Goal: Task Accomplishment & Management: Manage account settings

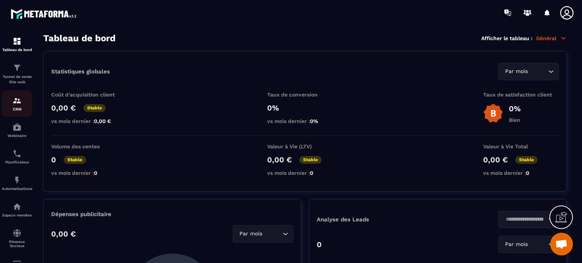
scroll to position [4957, 0]
click at [14, 74] on div "Tunnel de vente Site web" at bounding box center [17, 74] width 30 height 22
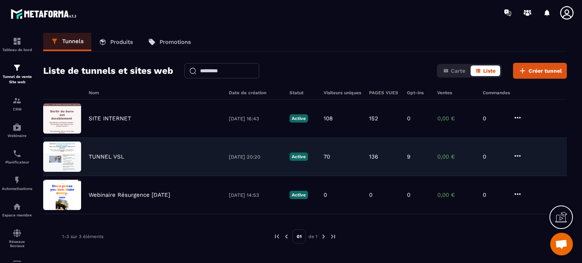
click at [109, 155] on p "TUNNEL VSL" at bounding box center [107, 156] width 36 height 7
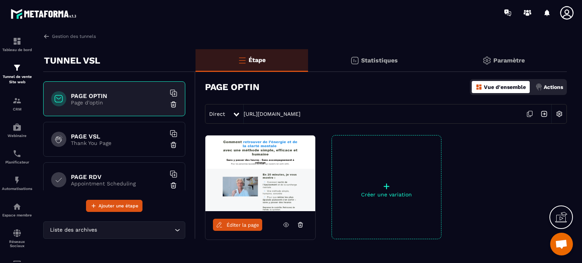
click at [89, 137] on h6 "PAGE VSL" at bounding box center [118, 136] width 95 height 7
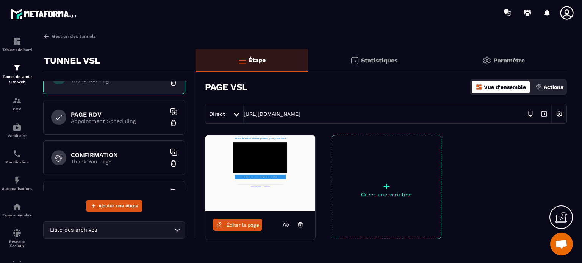
scroll to position [76, 0]
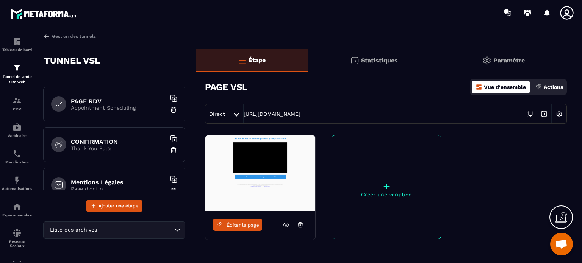
click at [91, 141] on h6 "CONFIRMATION" at bounding box center [118, 141] width 95 height 7
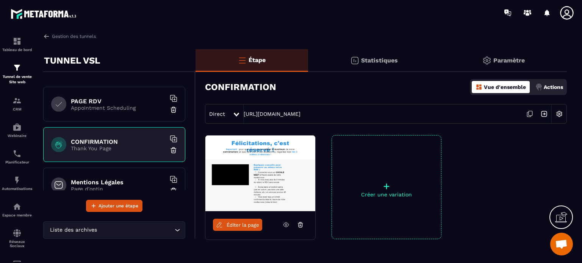
click at [367, 61] on p "Statistiques" at bounding box center [379, 60] width 37 height 7
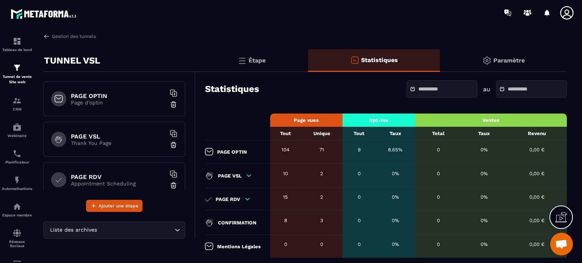
click at [95, 95] on h6 "PAGE OPTIN" at bounding box center [118, 95] width 95 height 7
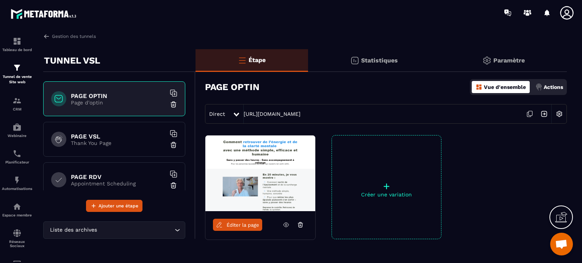
click at [374, 58] on p "Statistiques" at bounding box center [379, 60] width 37 height 7
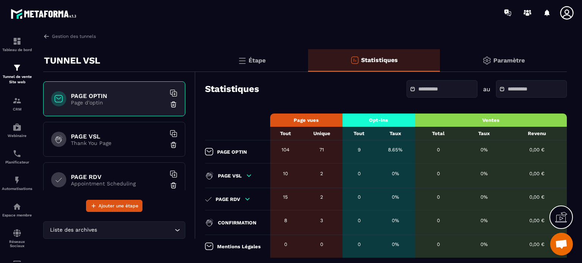
click at [495, 59] on p "Paramètre" at bounding box center [508, 60] width 31 height 7
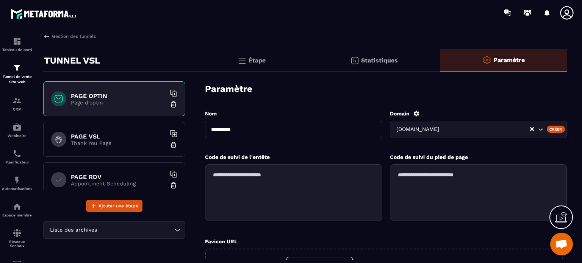
click at [417, 112] on icon at bounding box center [416, 114] width 6 height 6
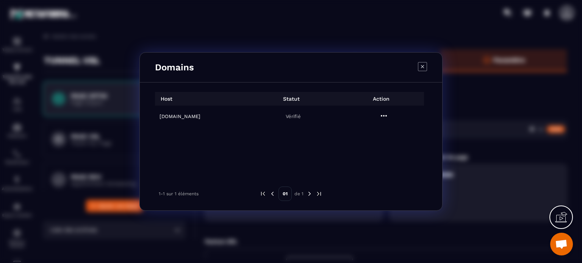
click at [383, 115] on icon "Modal window" at bounding box center [383, 115] width 9 height 9
click at [422, 68] on icon "Modal window" at bounding box center [422, 66] width 9 height 9
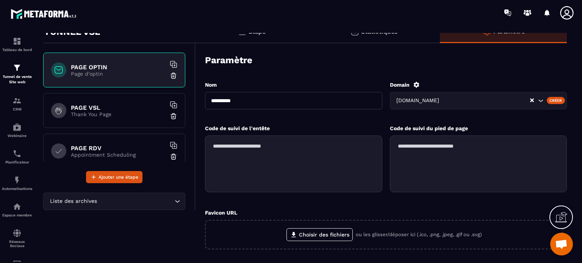
scroll to position [16, 0]
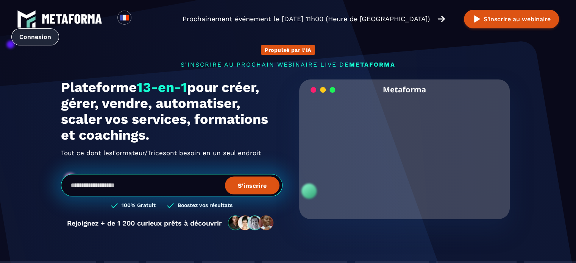
click at [59, 28] on link "Connexion" at bounding box center [35, 36] width 48 height 17
